Goal: Browse casually: Explore the website without a specific task or goal

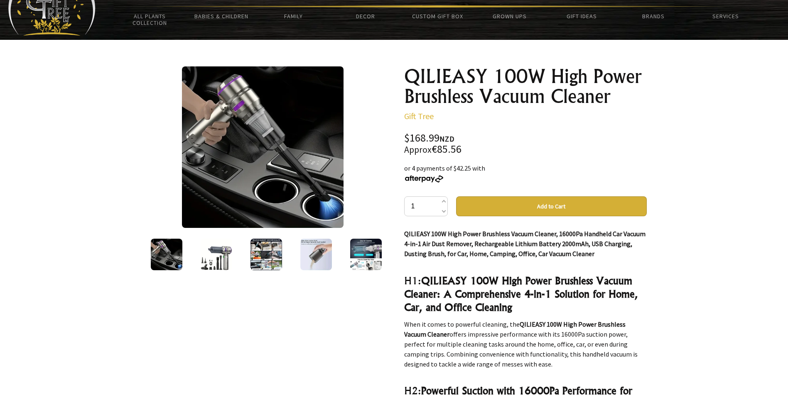
click at [215, 253] on img at bounding box center [217, 255] width 32 height 32
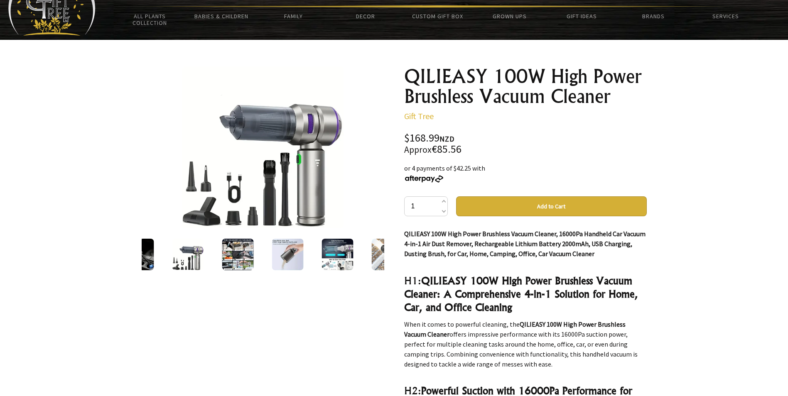
click at [285, 253] on img at bounding box center [288, 255] width 32 height 32
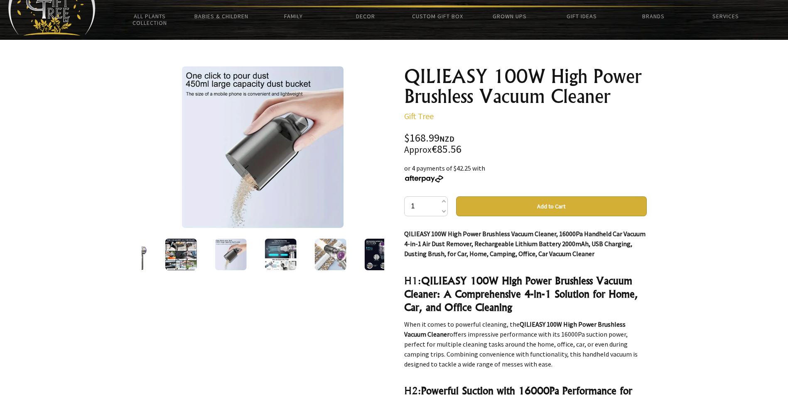
click at [284, 252] on img at bounding box center [281, 255] width 32 height 32
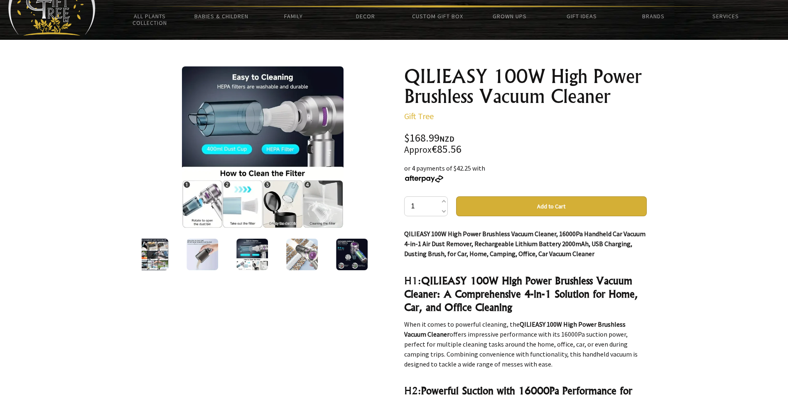
click at [305, 246] on img at bounding box center [302, 255] width 32 height 32
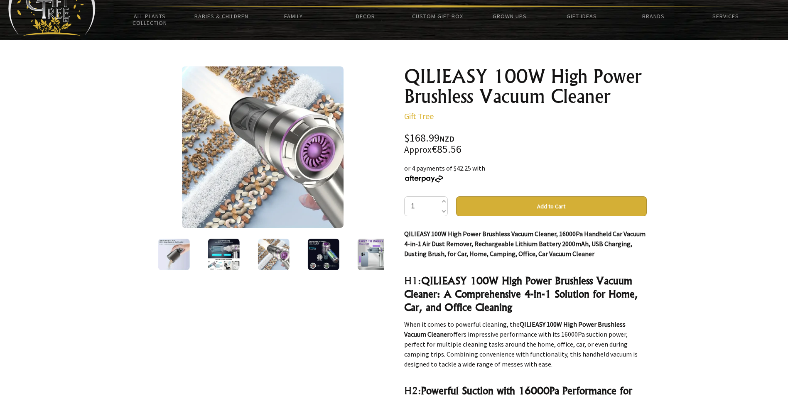
click at [326, 244] on img at bounding box center [324, 255] width 32 height 32
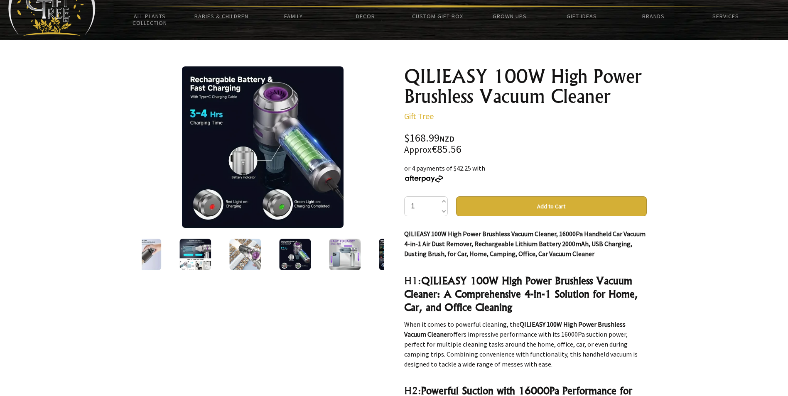
click at [245, 259] on img at bounding box center [245, 255] width 32 height 32
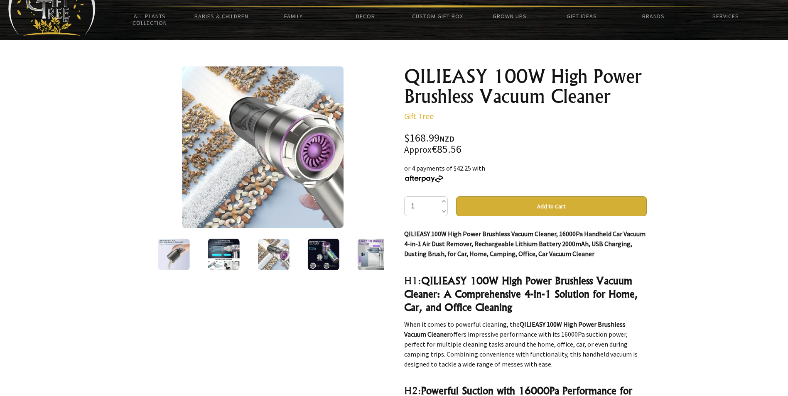
click at [324, 260] on img at bounding box center [324, 255] width 32 height 32
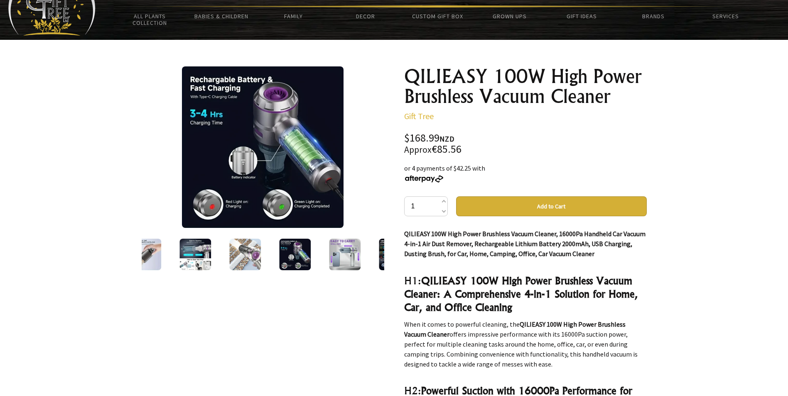
click at [354, 256] on img at bounding box center [345, 255] width 32 height 32
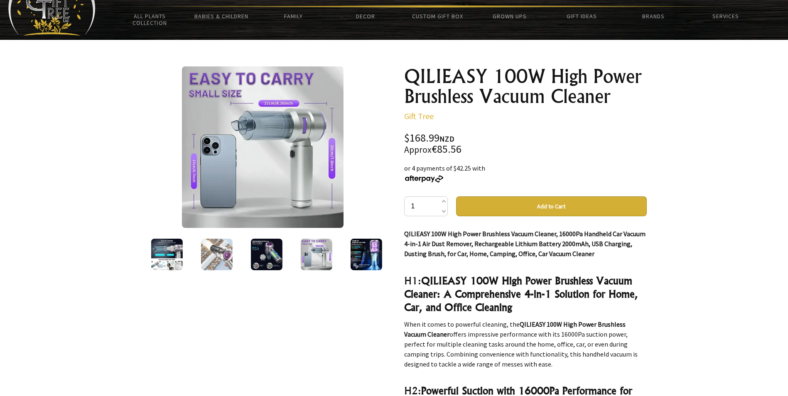
click at [364, 251] on img at bounding box center [366, 255] width 32 height 32
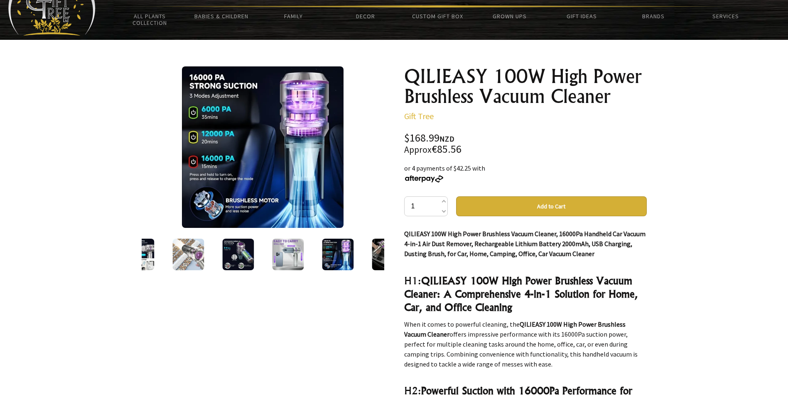
click at [95, 128] on div at bounding box center [394, 318] width 788 height 556
click at [381, 70] on div at bounding box center [263, 147] width 243 height 162
click at [374, 254] on img at bounding box center [388, 255] width 32 height 32
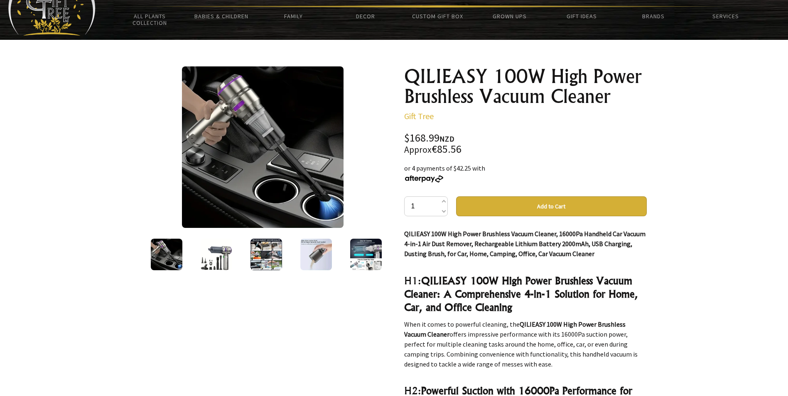
click at [372, 253] on img at bounding box center [366, 255] width 32 height 32
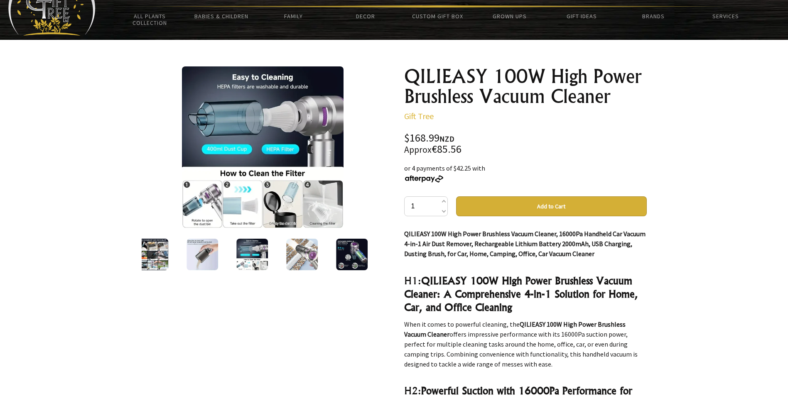
click at [372, 253] on div at bounding box center [352, 254] width 50 height 35
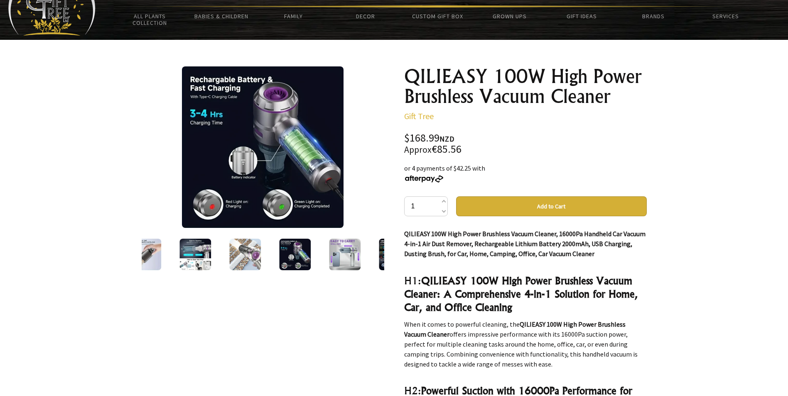
click at [372, 253] on div at bounding box center [395, 254] width 50 height 35
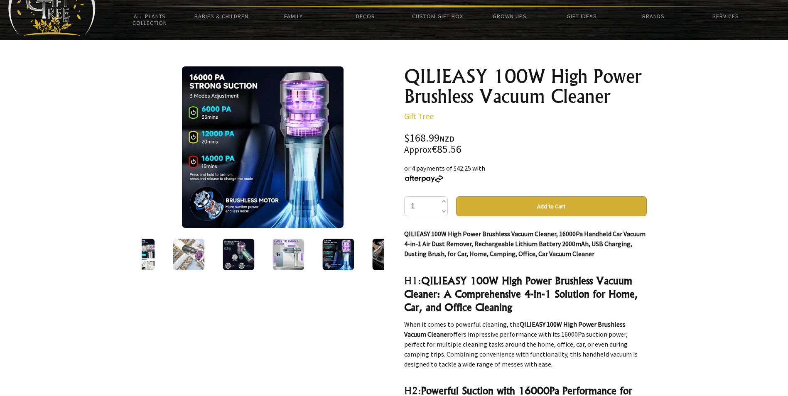
click at [374, 252] on img at bounding box center [388, 255] width 32 height 32
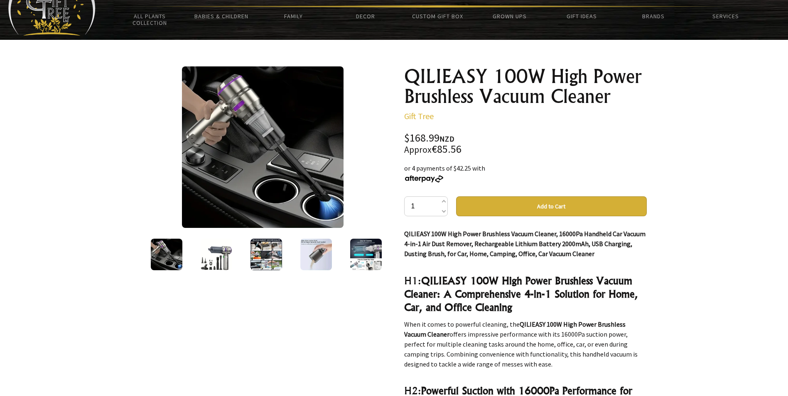
click at [324, 253] on img at bounding box center [316, 255] width 32 height 32
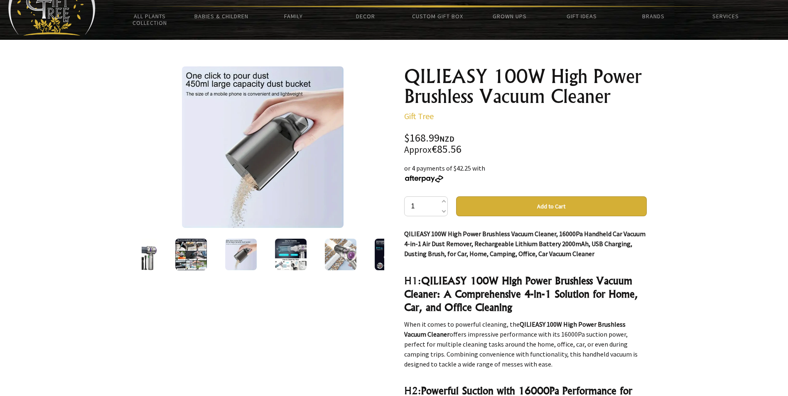
click at [340, 249] on img at bounding box center [341, 255] width 32 height 32
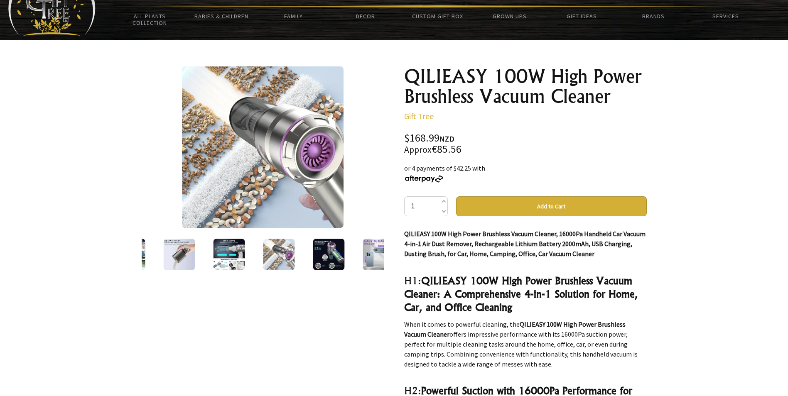
click at [341, 249] on div at bounding box center [329, 254] width 50 height 35
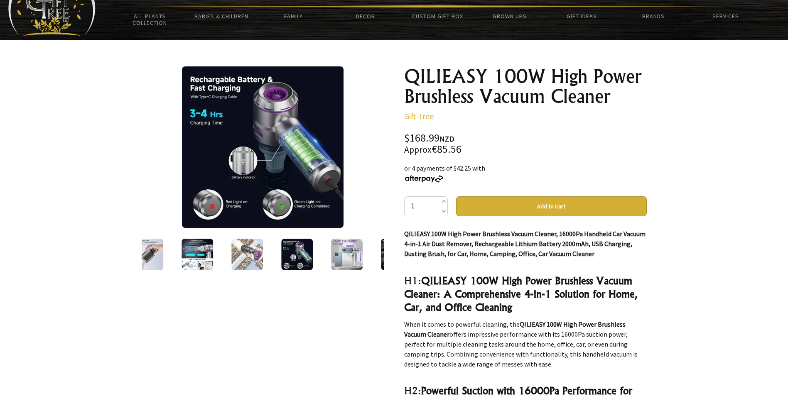
click at [344, 249] on img at bounding box center [347, 255] width 32 height 32
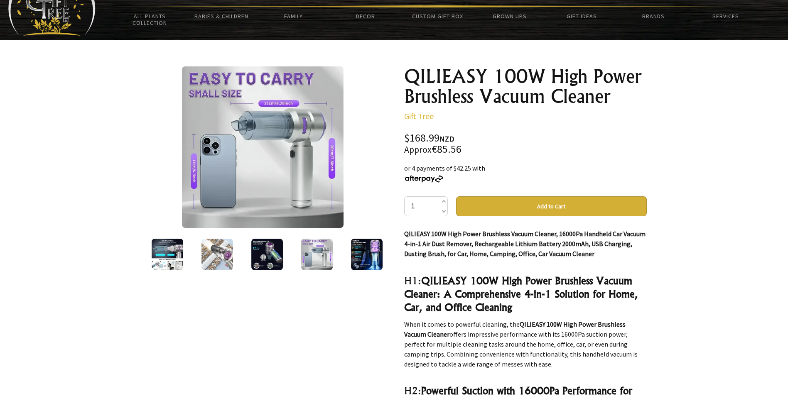
click at [344, 249] on div at bounding box center [367, 254] width 50 height 35
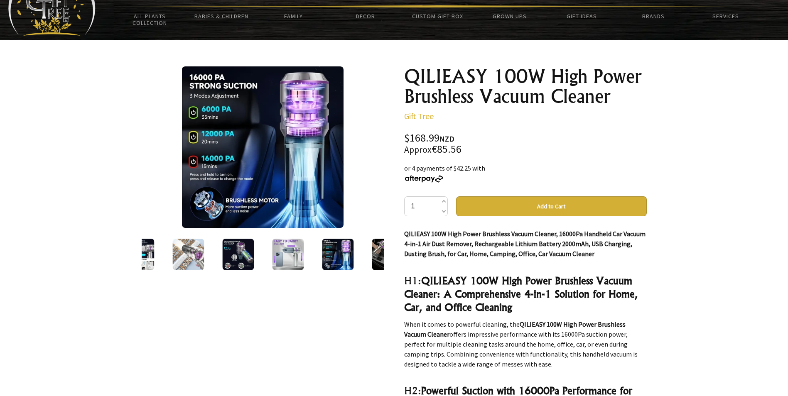
click at [379, 252] on img at bounding box center [388, 255] width 32 height 32
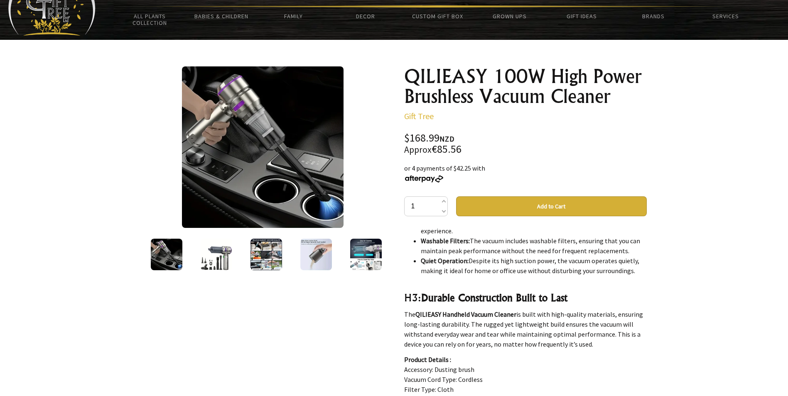
scroll to position [879, 0]
